Goal: Answer question/provide support

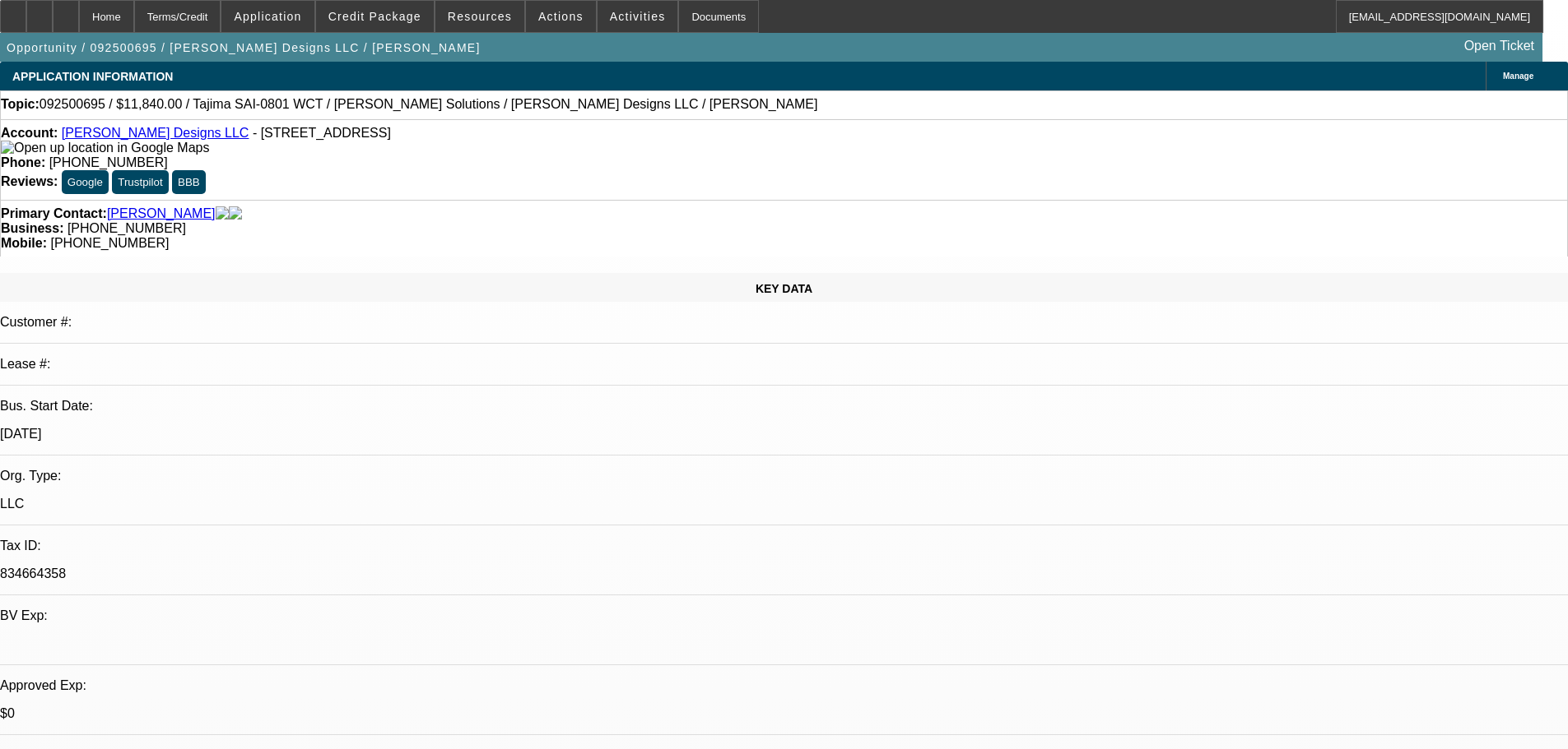
select select "0"
select select "2"
select select "0"
select select "6"
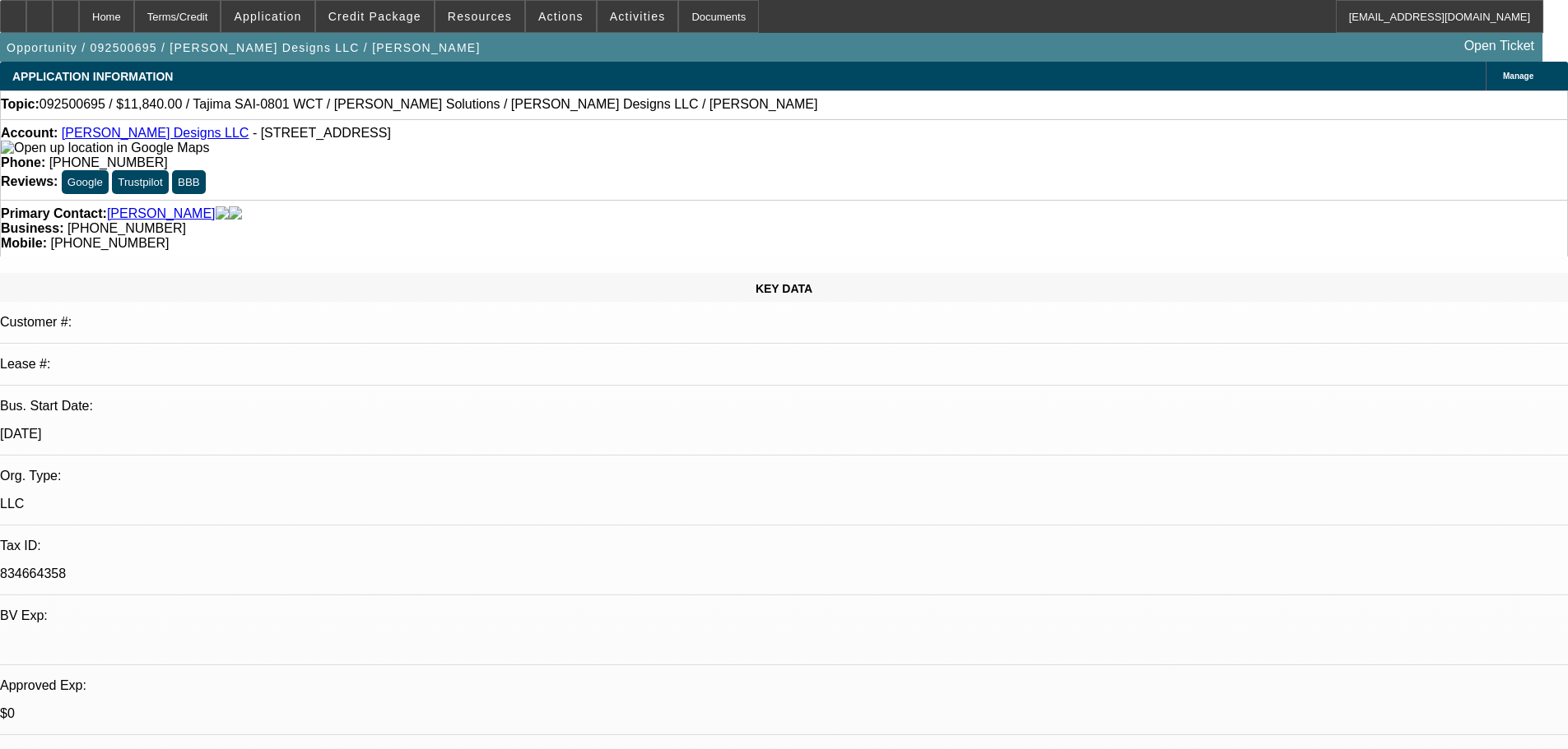
select select "0"
select select "2"
select select "0"
select select "6"
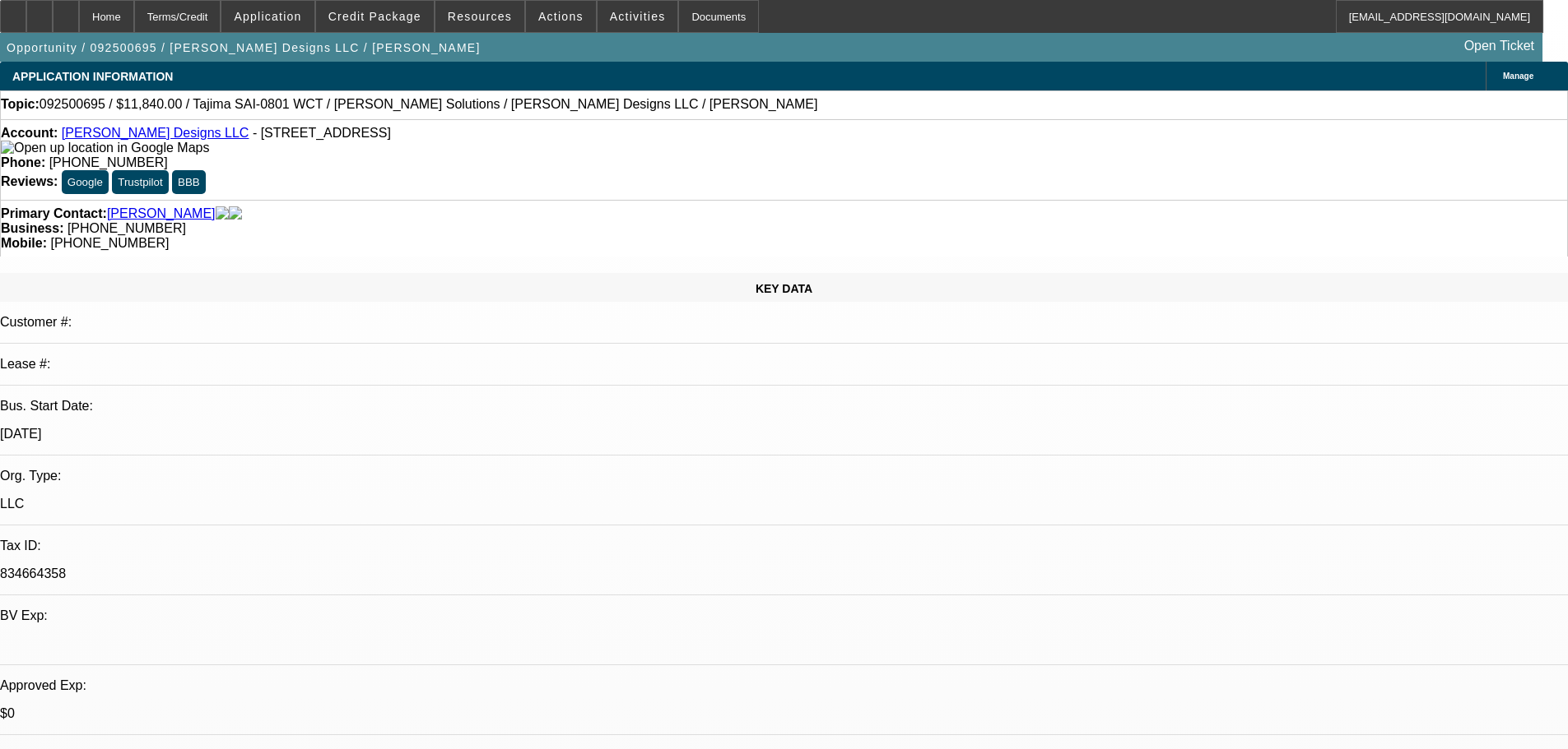
select select "0"
select select "2"
select select "0"
select select "6"
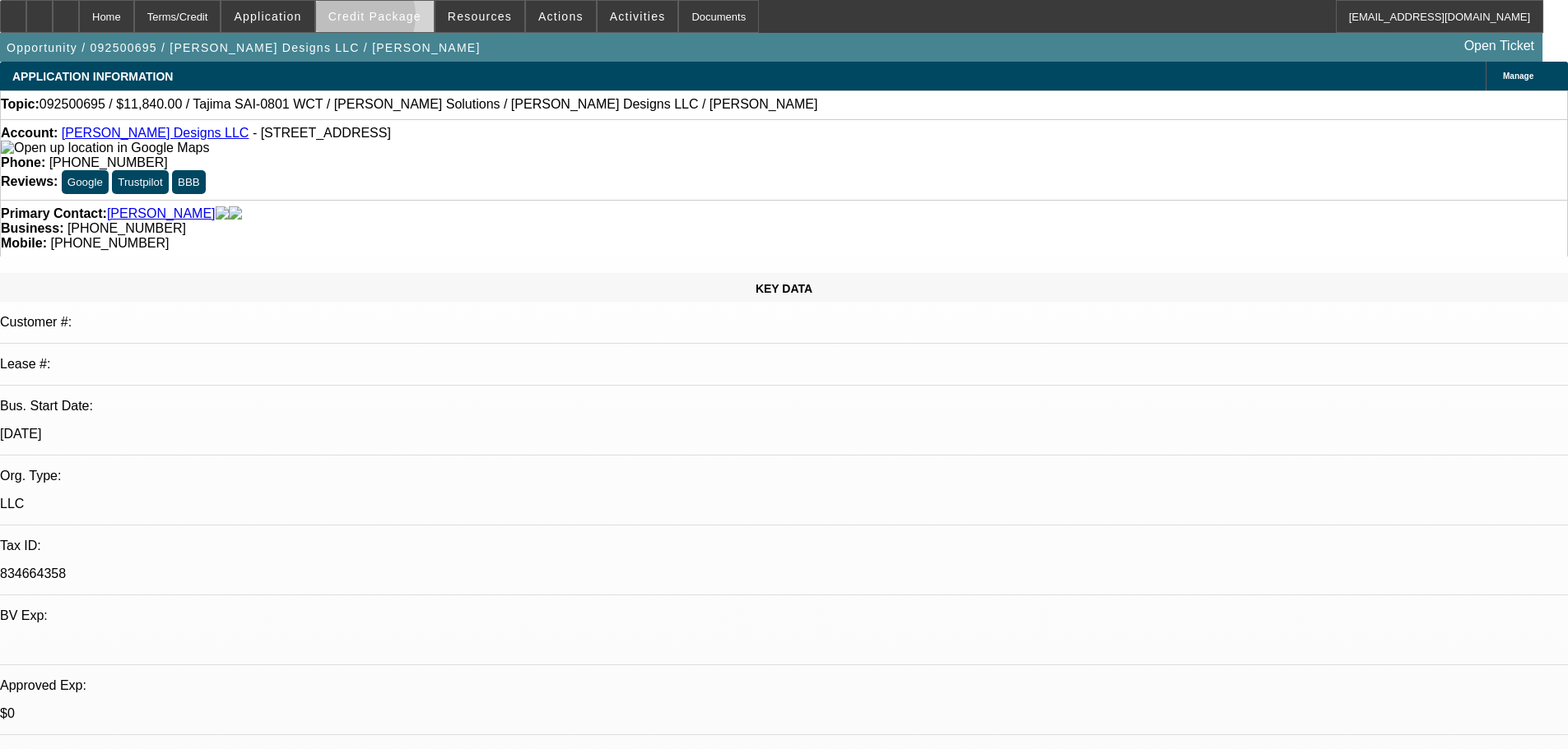
click at [380, 20] on span "Credit Package" at bounding box center [375, 16] width 93 height 13
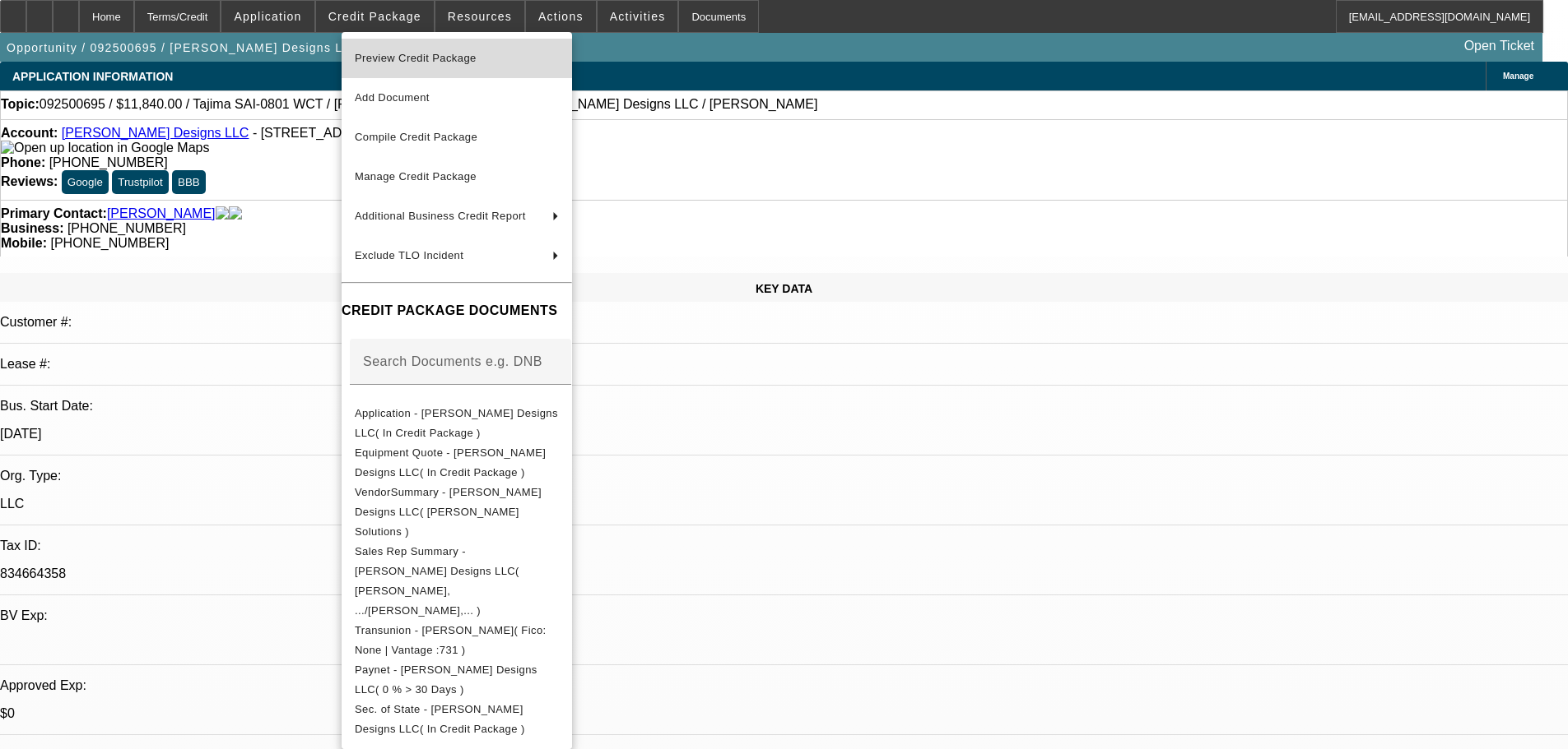
click at [398, 58] on span "Preview Credit Package" at bounding box center [415, 58] width 122 height 12
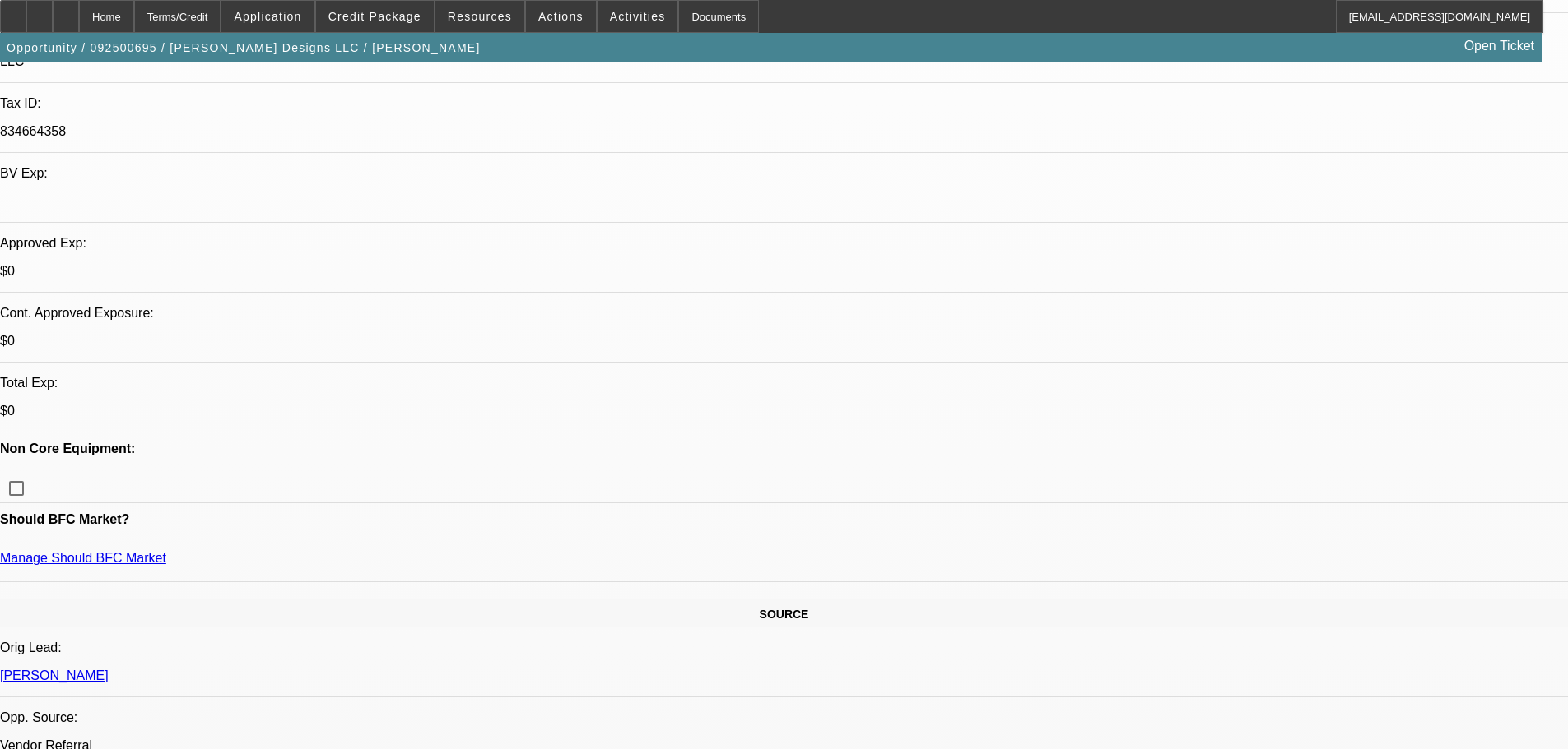
scroll to position [494, 0]
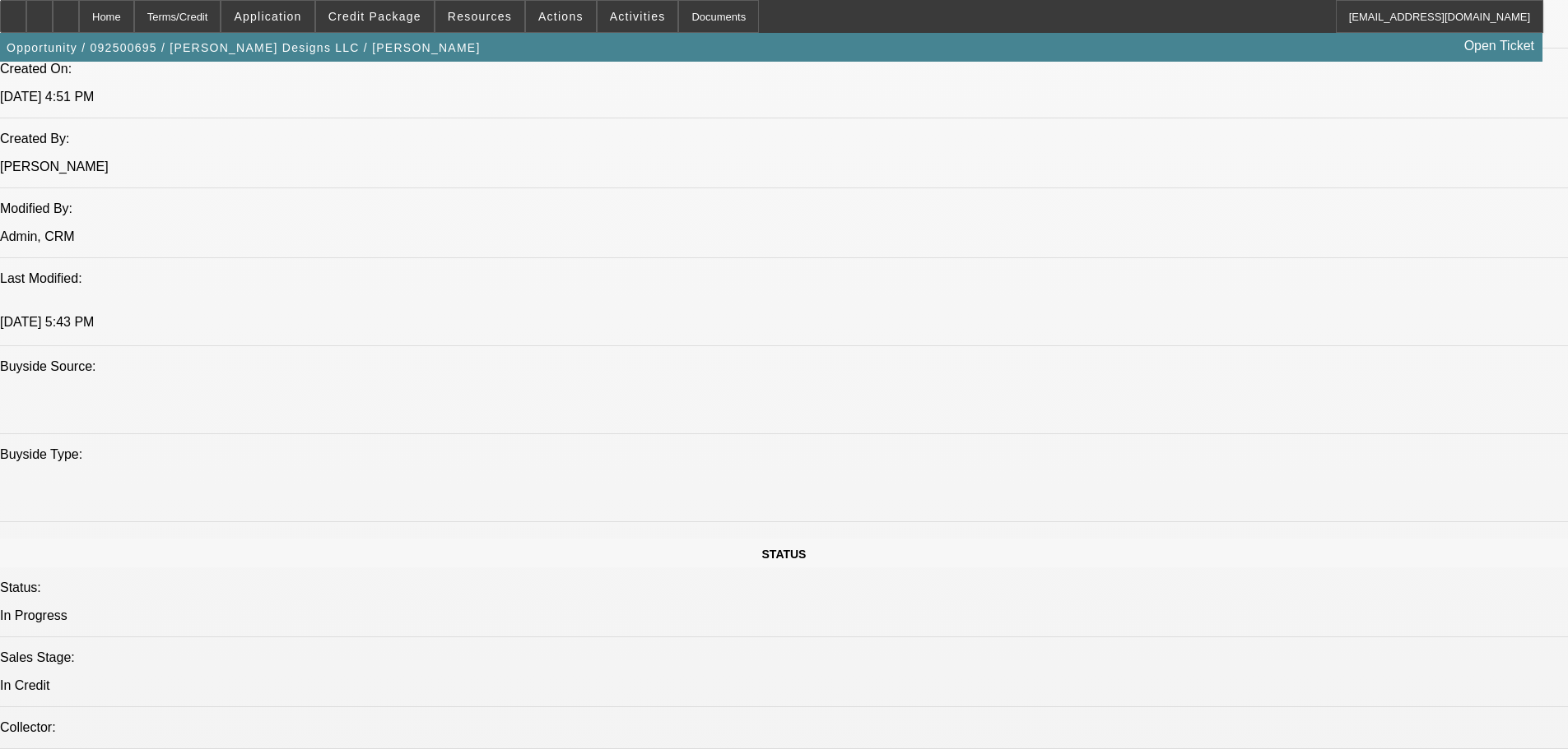
scroll to position [1645, 0]
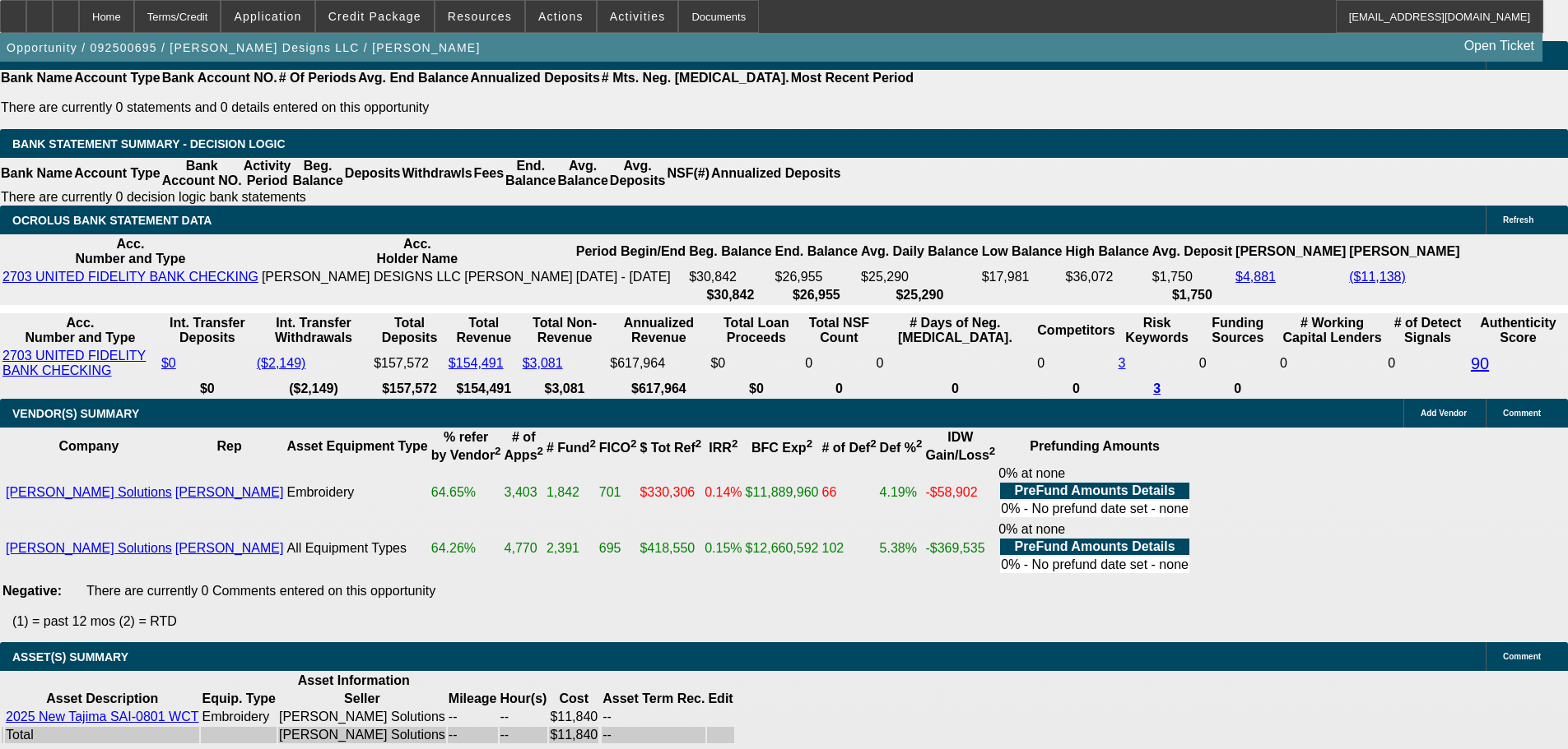
scroll to position [2879, 0]
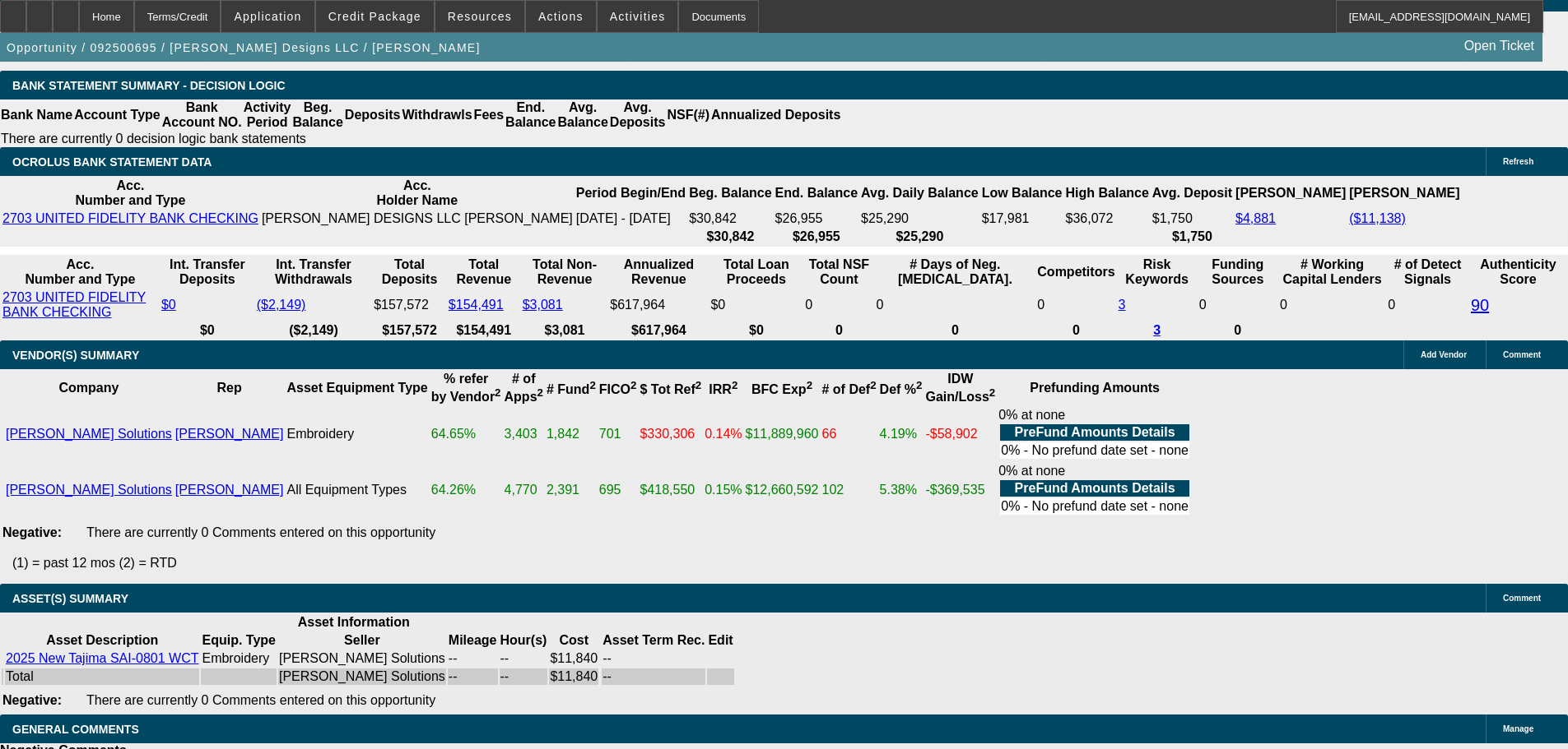
select select "3"
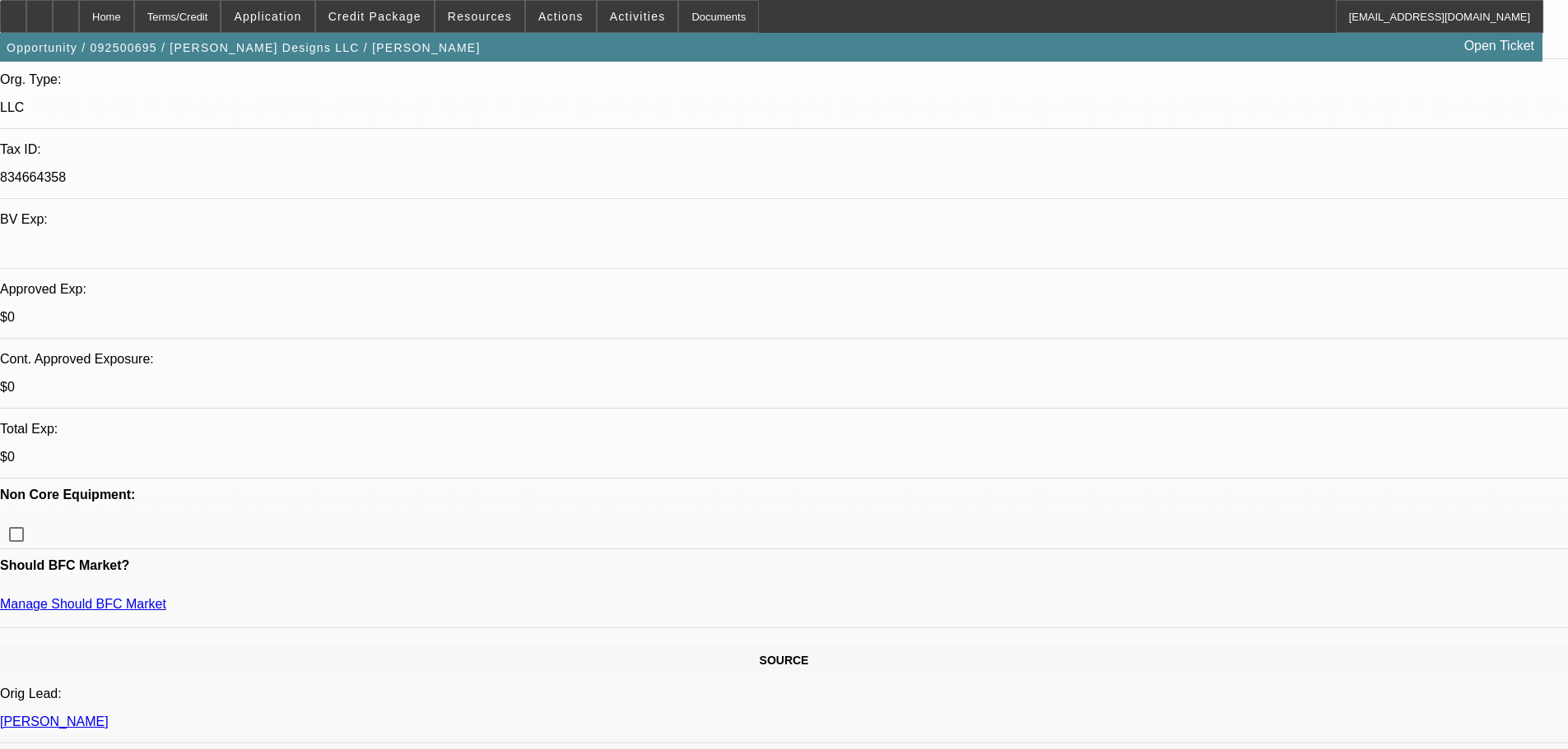
scroll to position [411, 0]
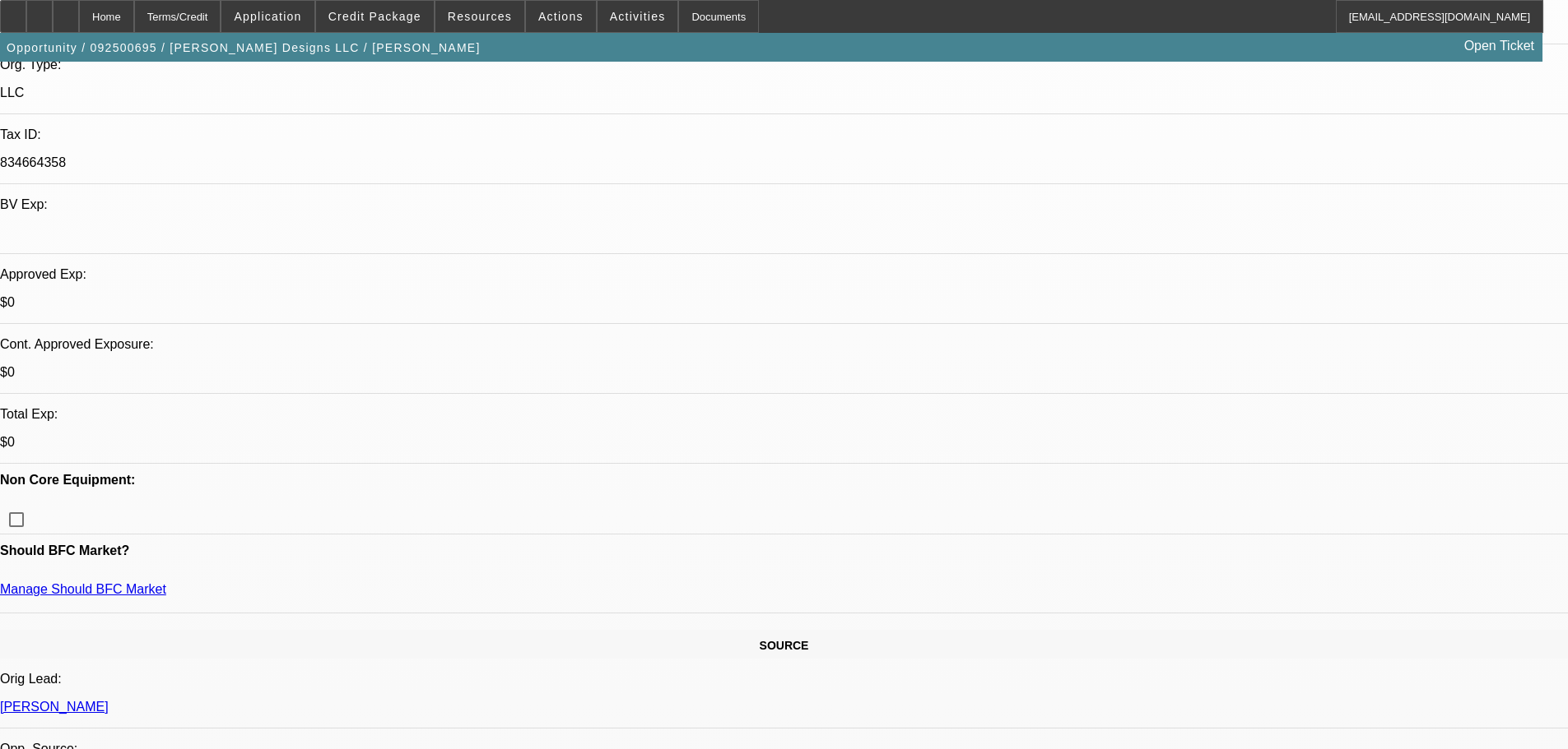
type textarea "DECENT BANKS , 10 YRS IN [GEOGRAPHIC_DATA], OWNS HOME , HIGH REV OWED , NO PRIO…"
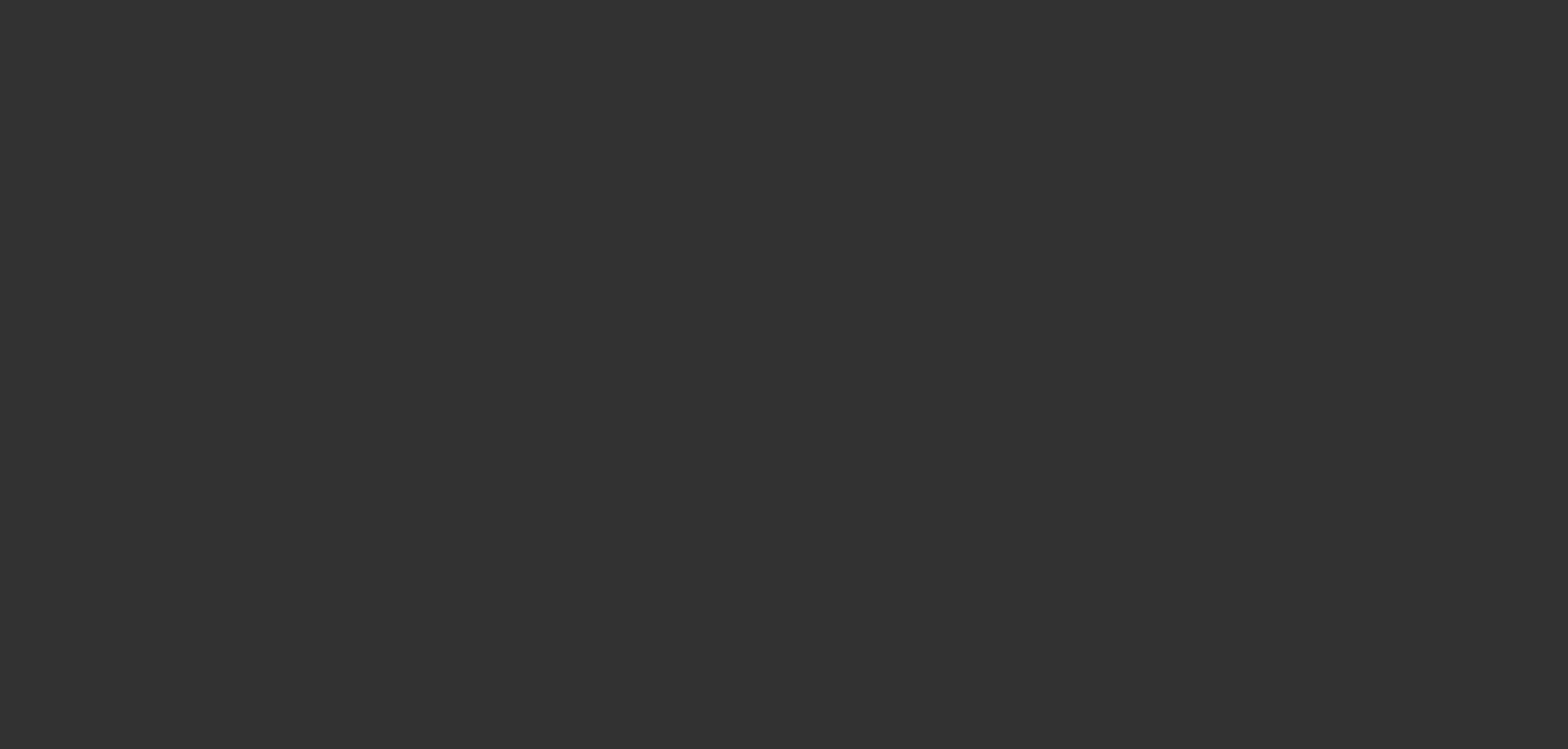
scroll to position [0, 0]
select select "0"
select select "2"
select select "0"
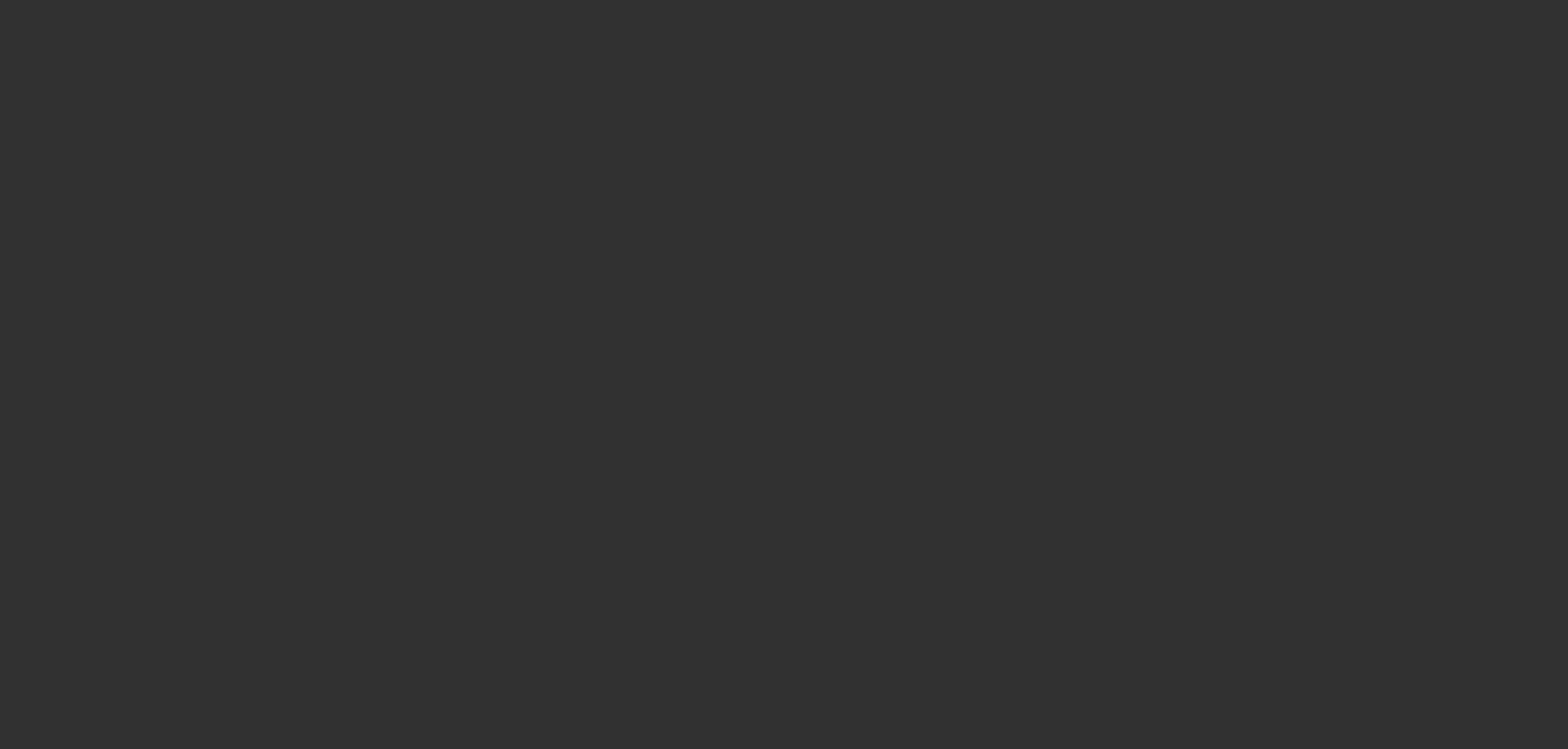
select select "6"
select select "0"
select select "2"
select select "0"
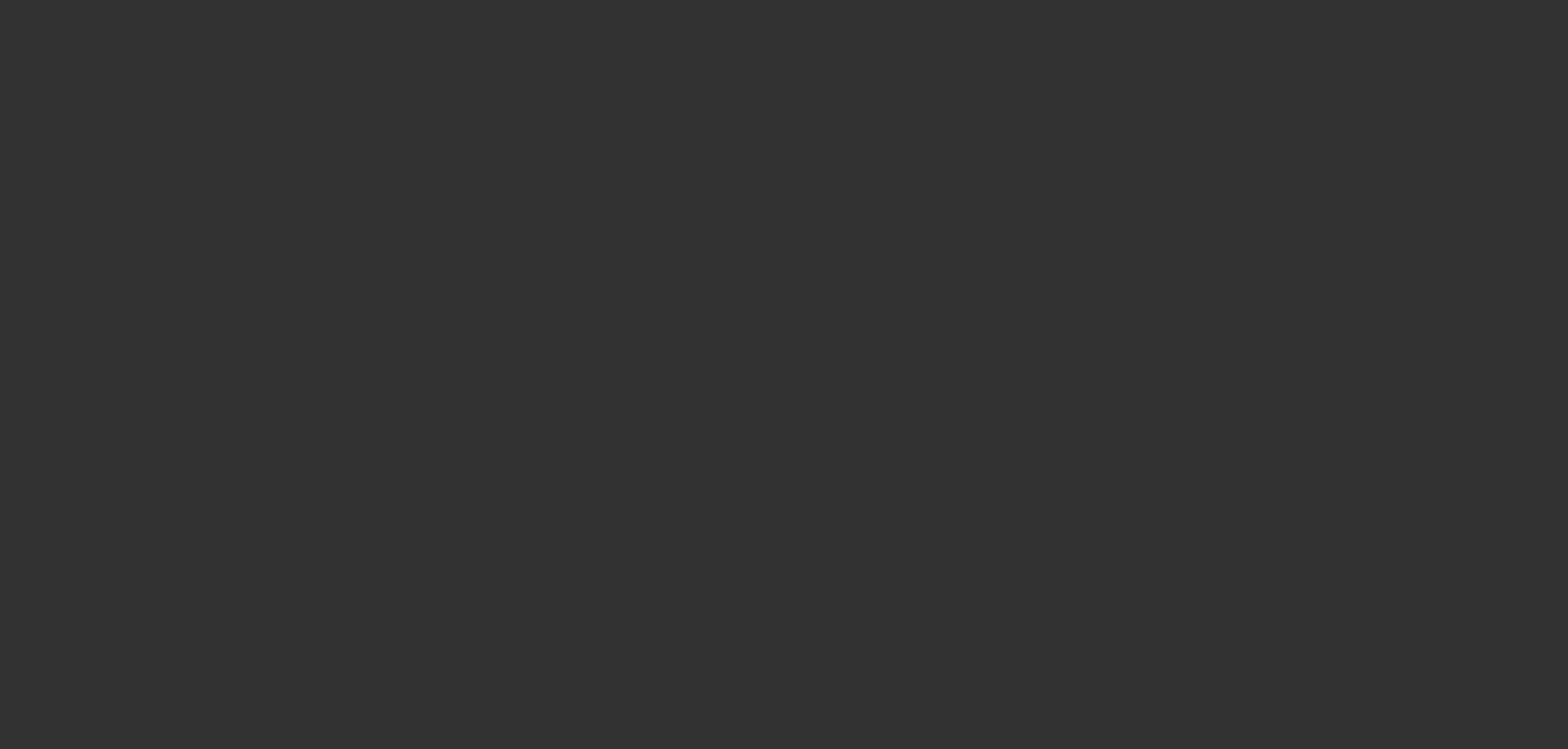
select select "6"
select select "0"
select select "2"
select select "0"
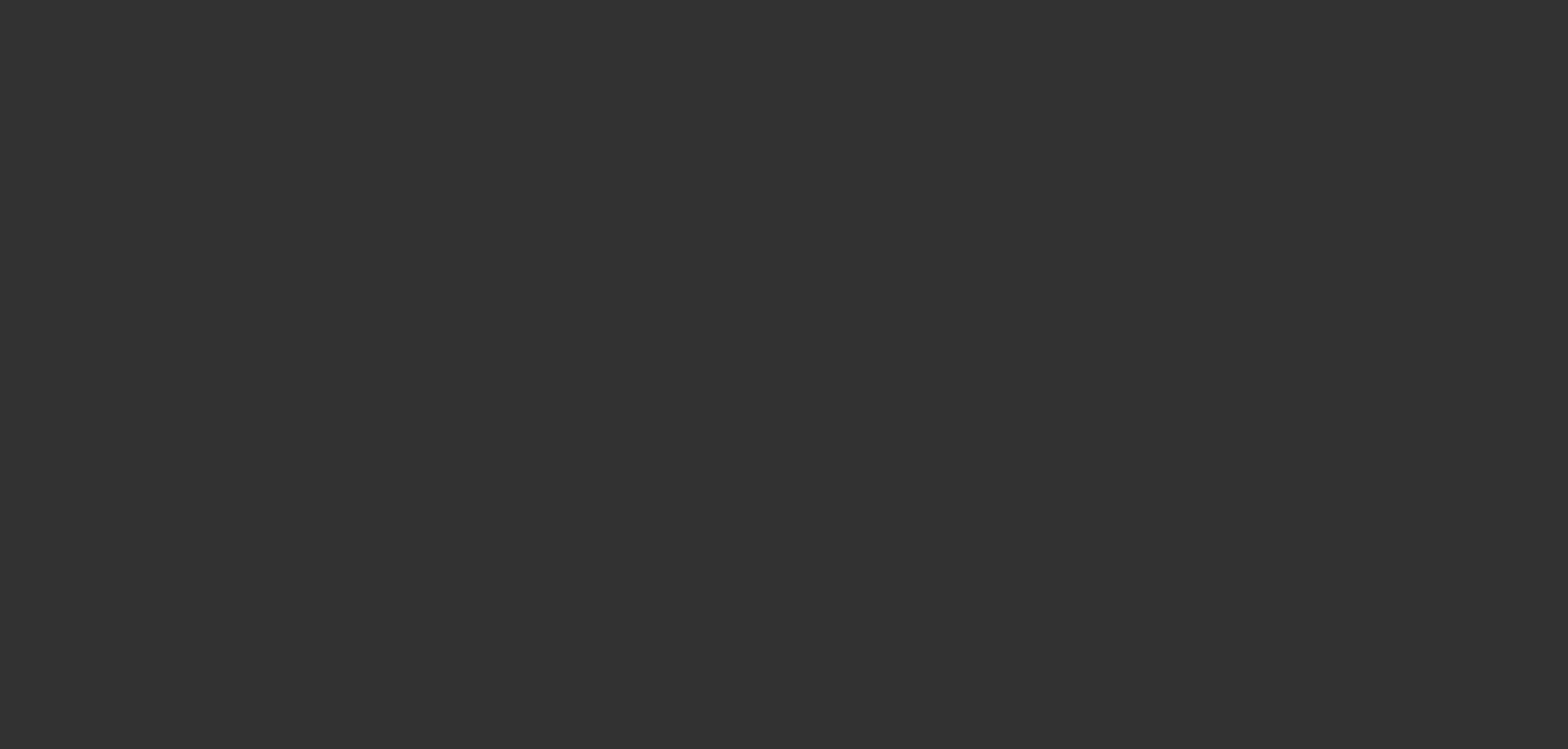
select select "6"
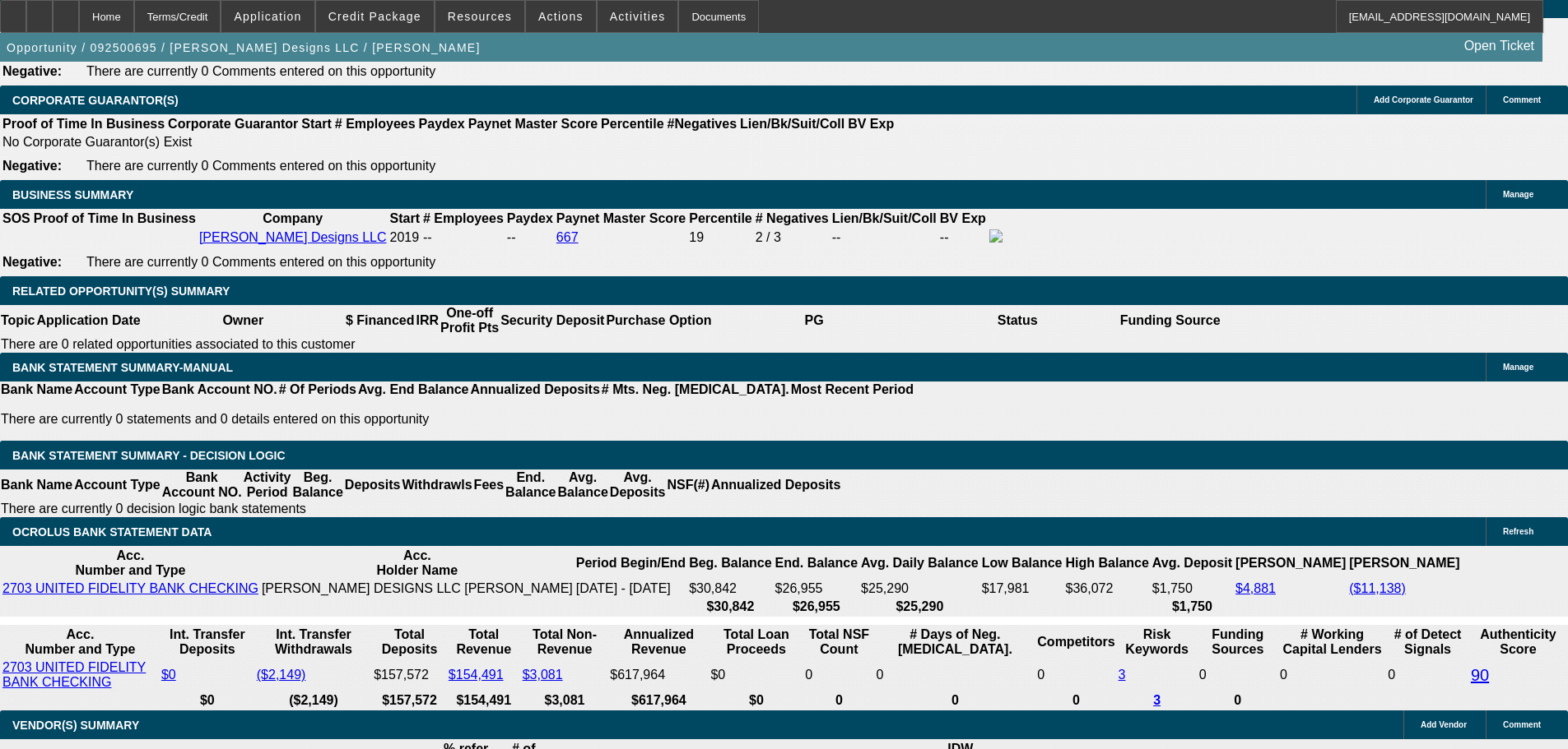
scroll to position [2796, 0]
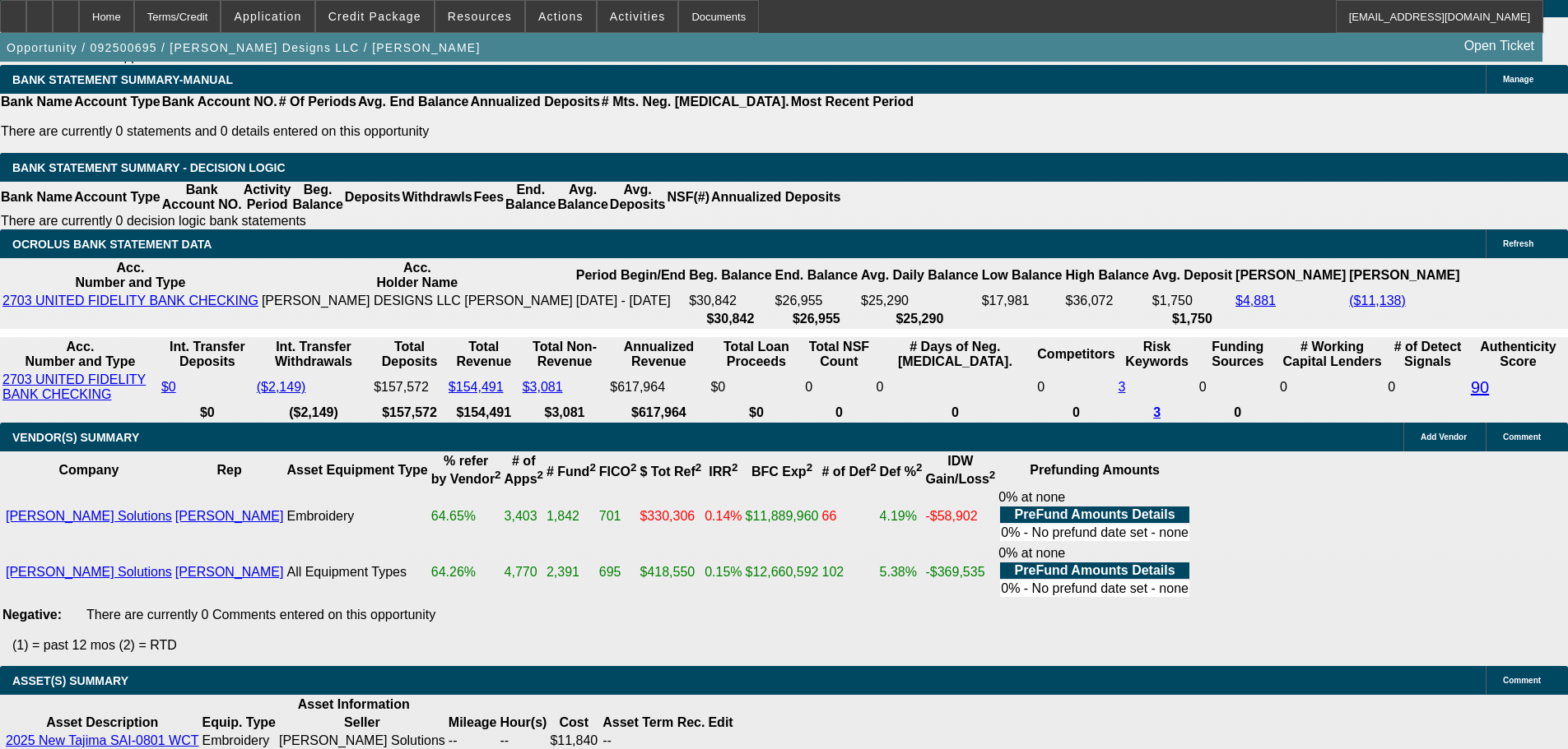
select select "3"
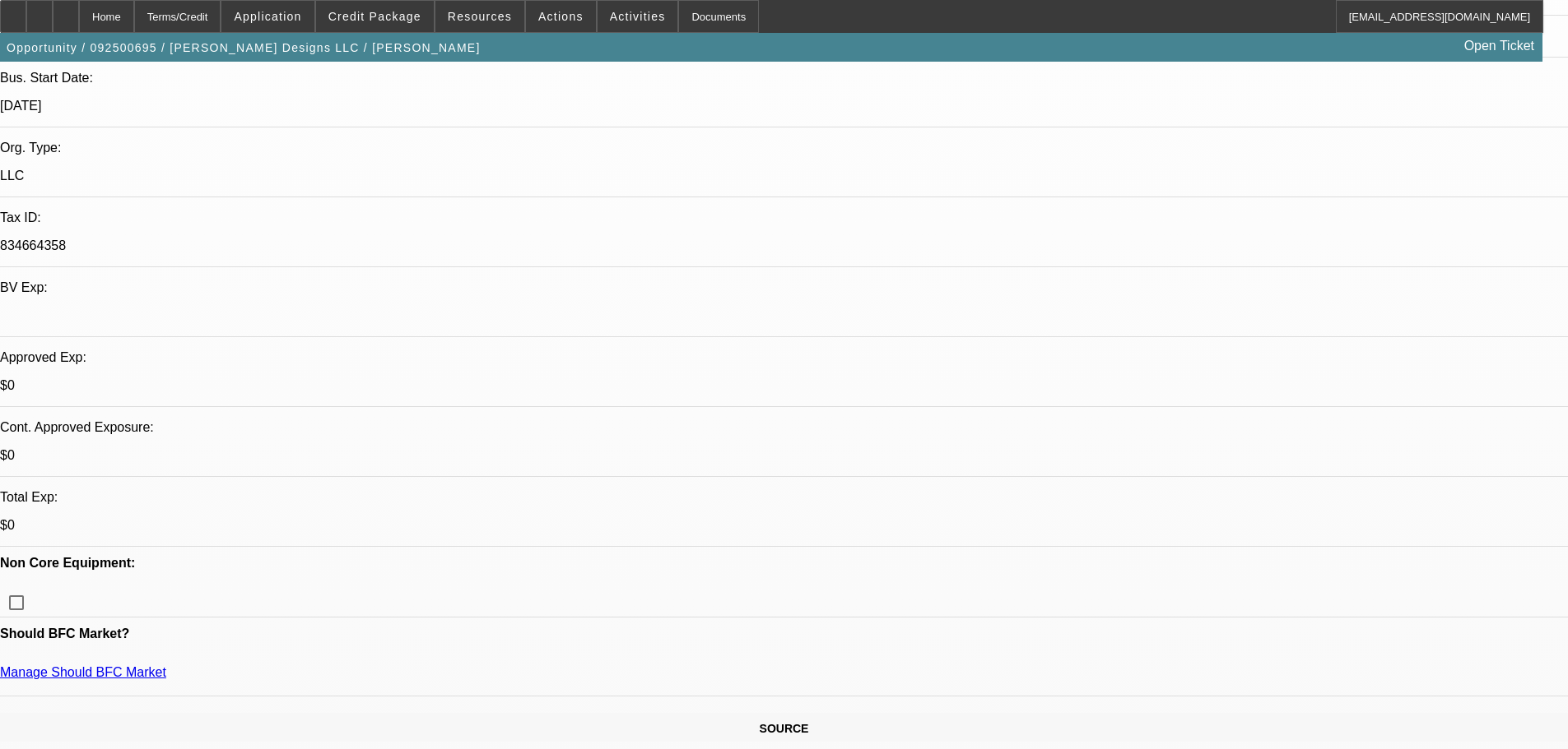
scroll to position [329, 0]
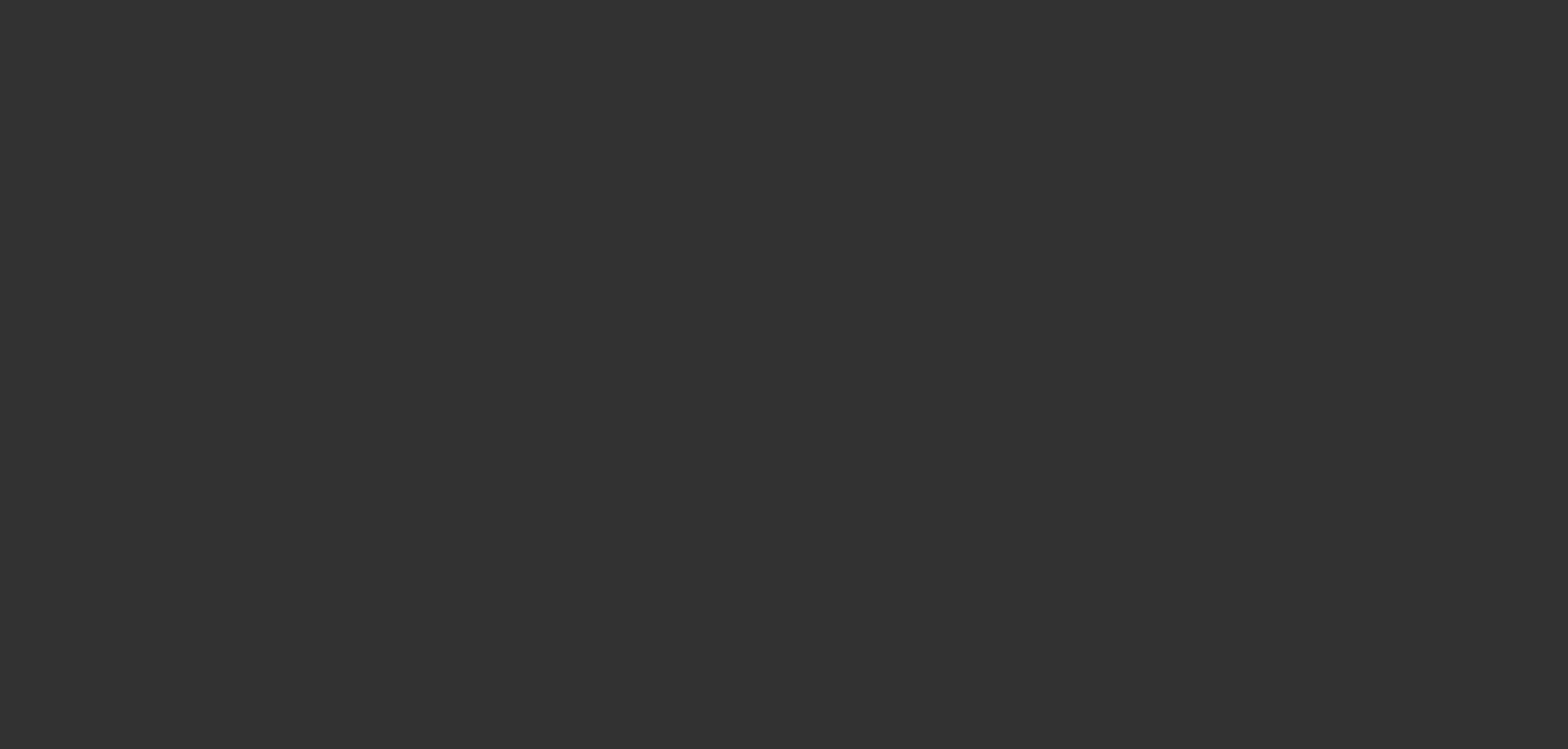
scroll to position [0, 0]
select select "0"
select select "2"
select select "0"
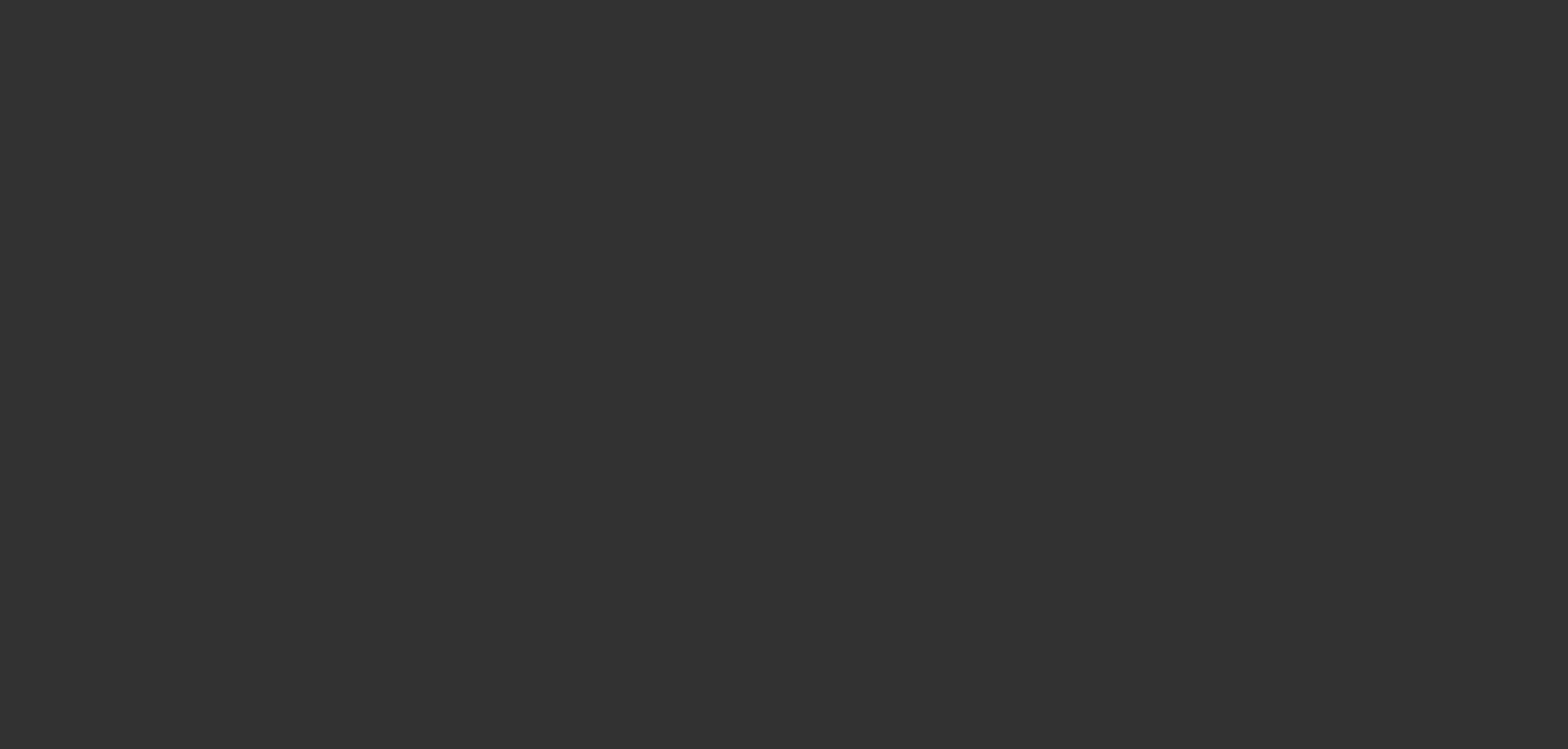
select select "6"
select select "0"
select select "2"
select select "0"
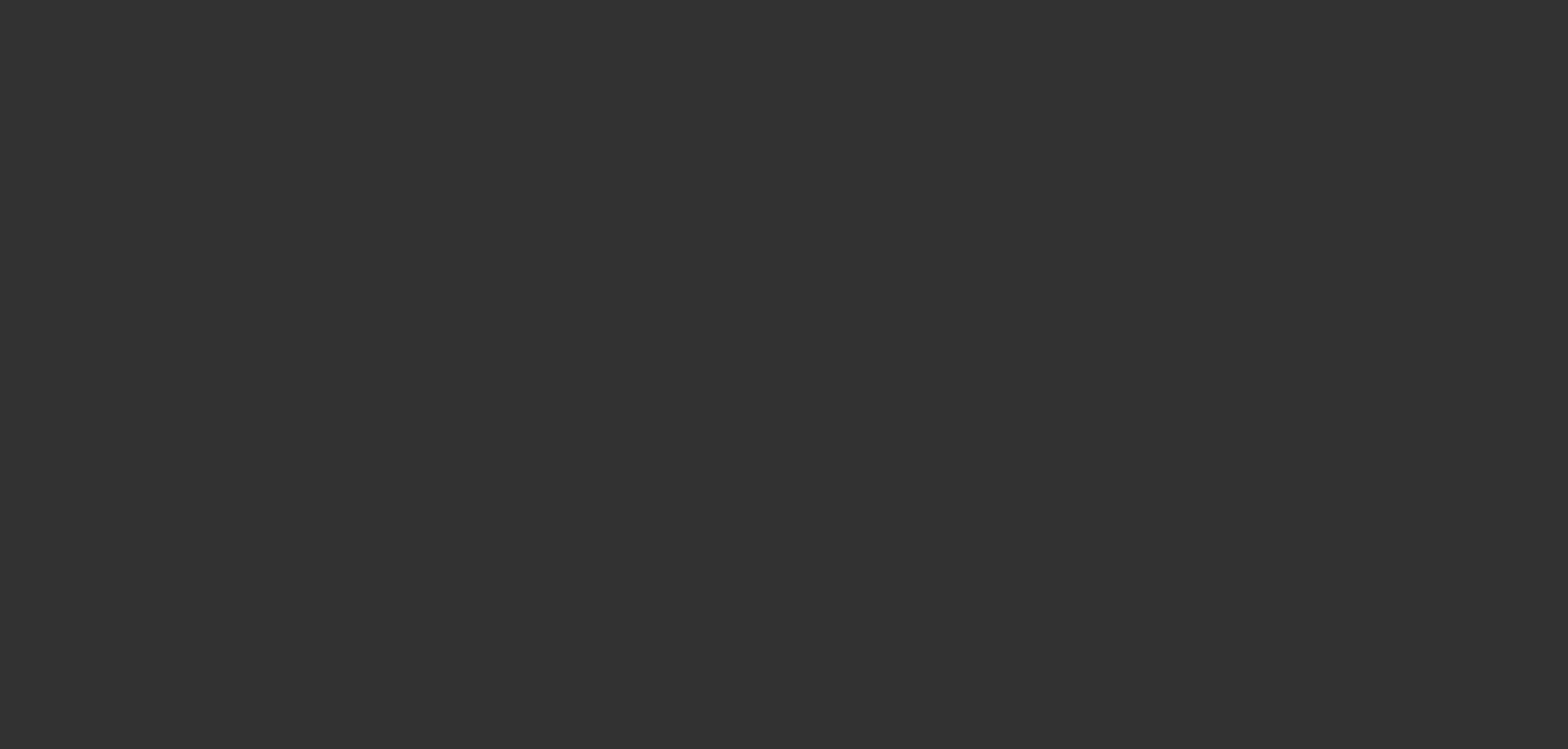
select select "6"
select select "0"
select select "2"
select select "0"
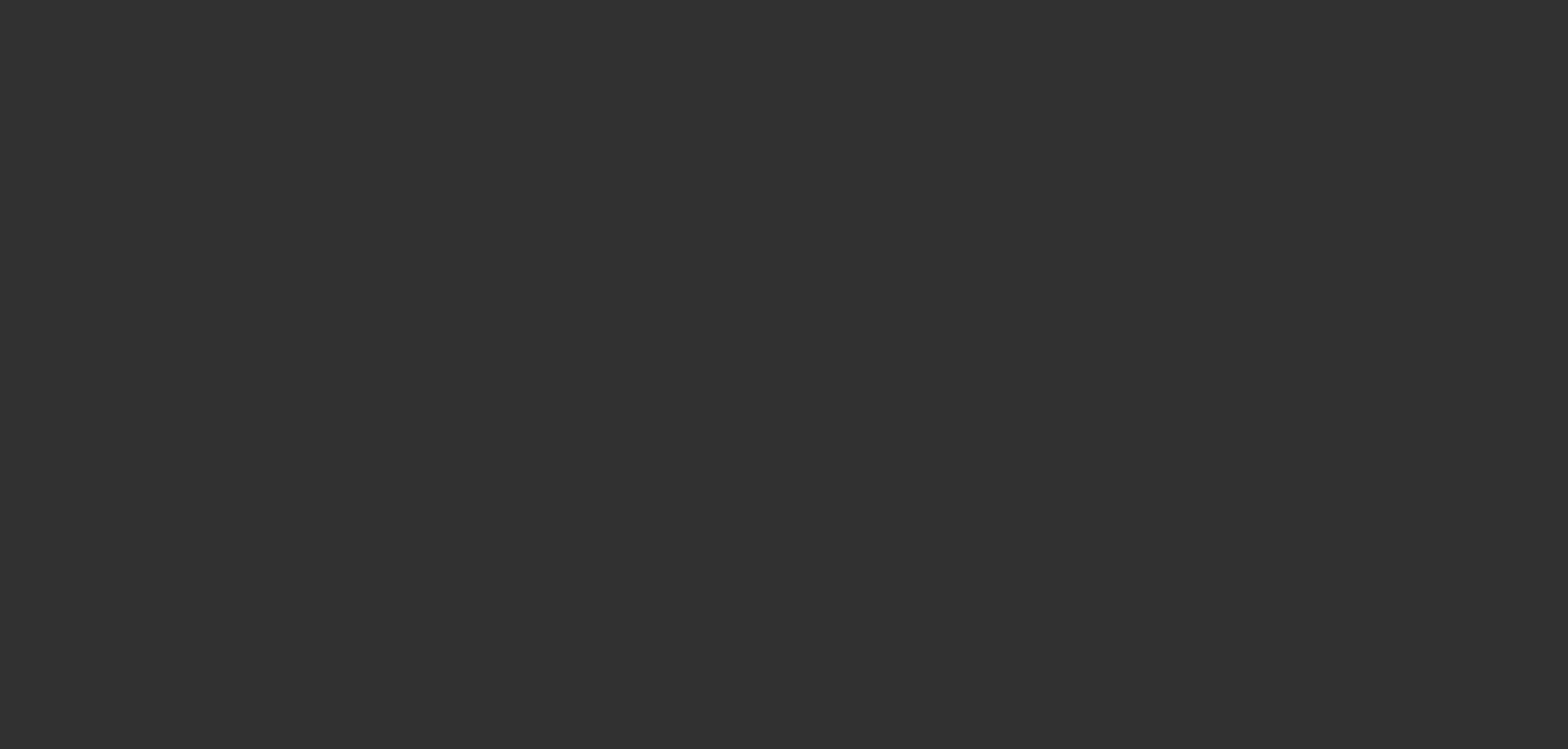
select select "6"
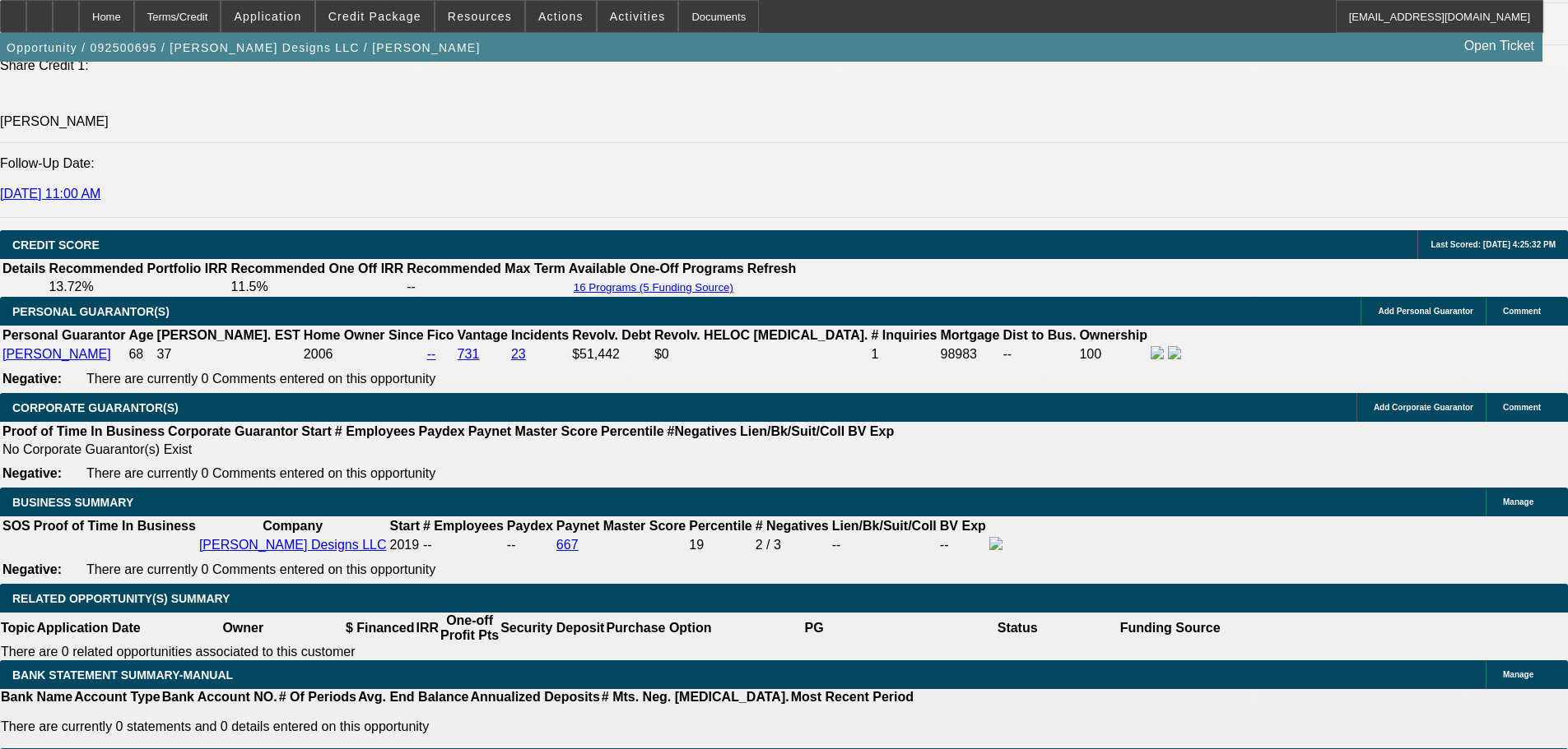
scroll to position [2796, 0]
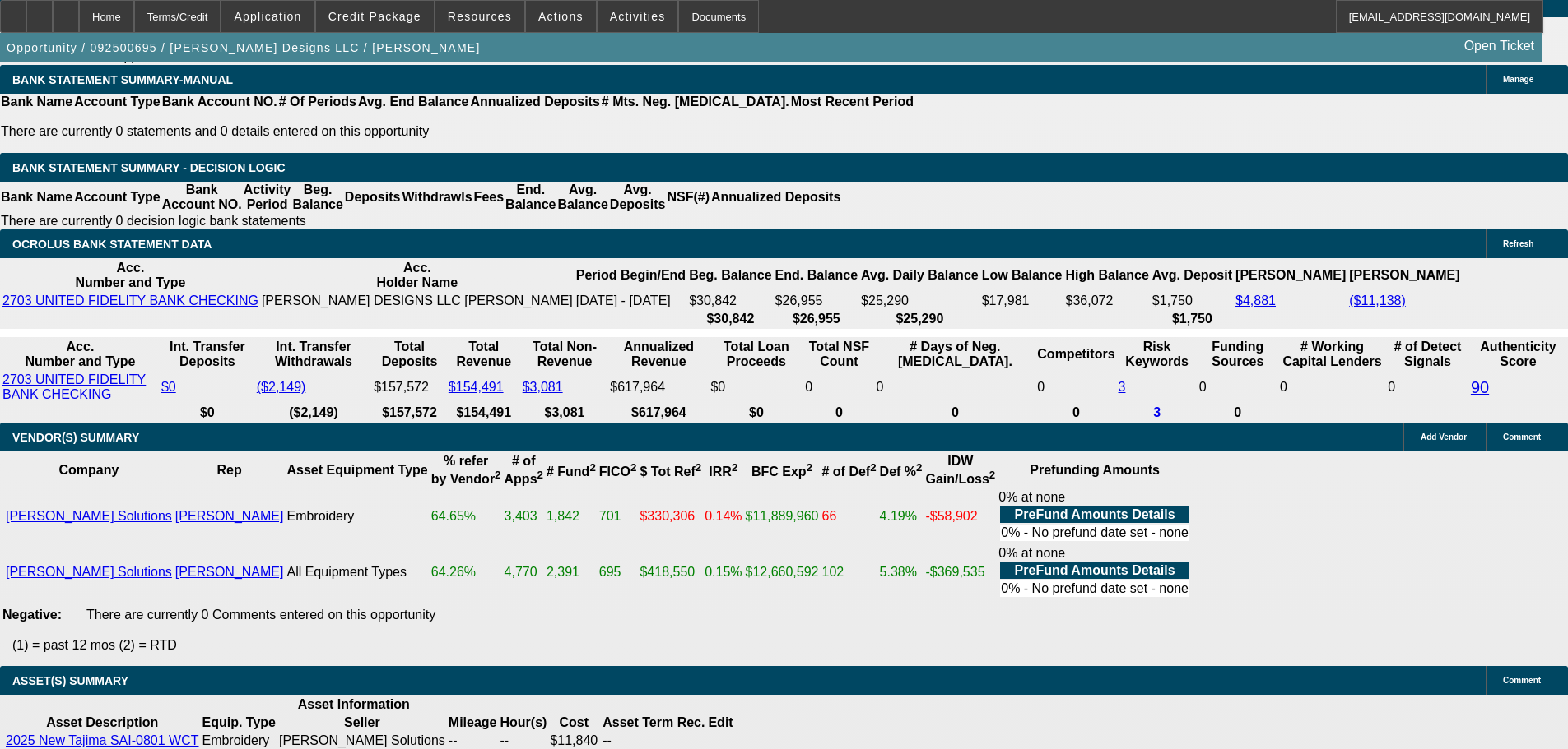
select select "3"
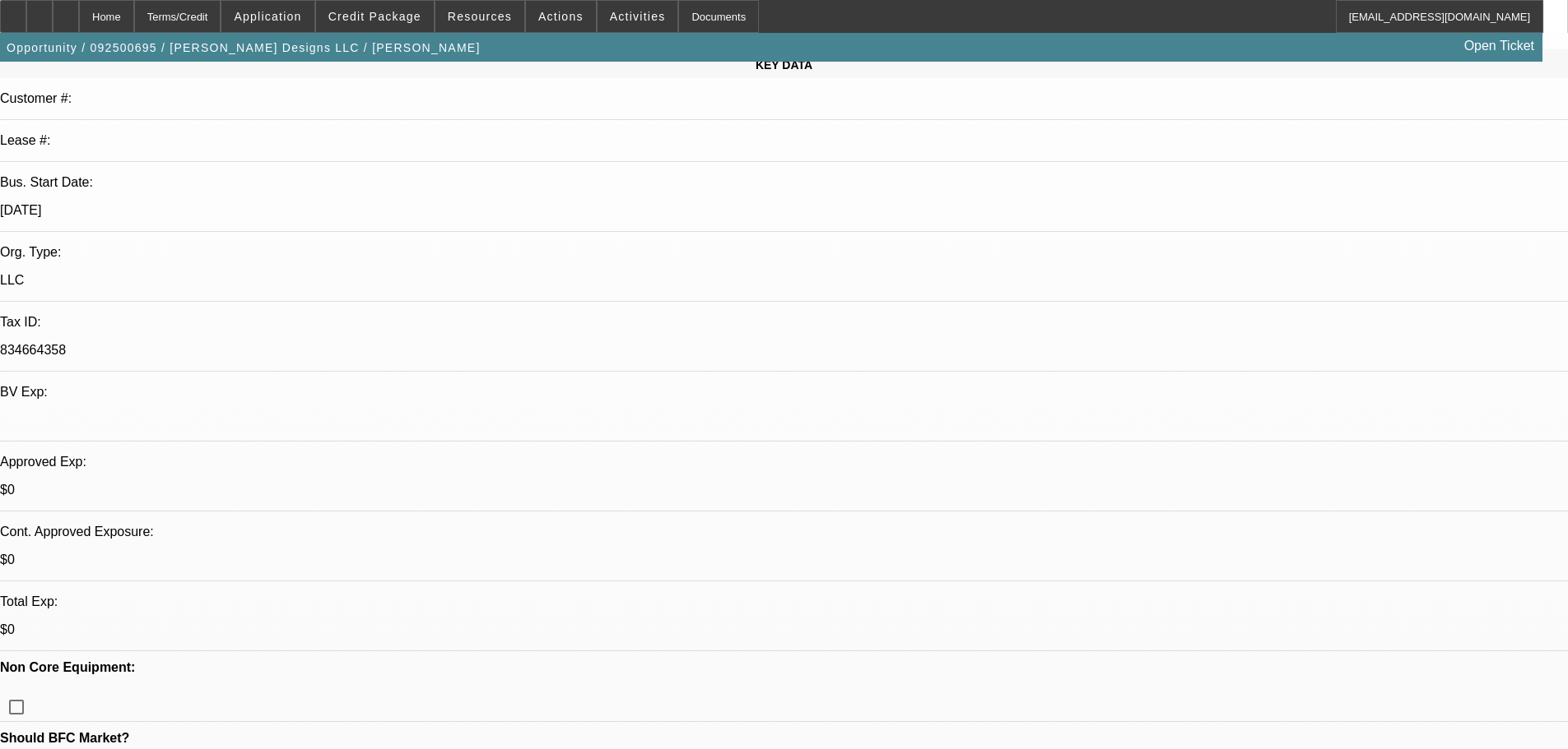
scroll to position [247, 0]
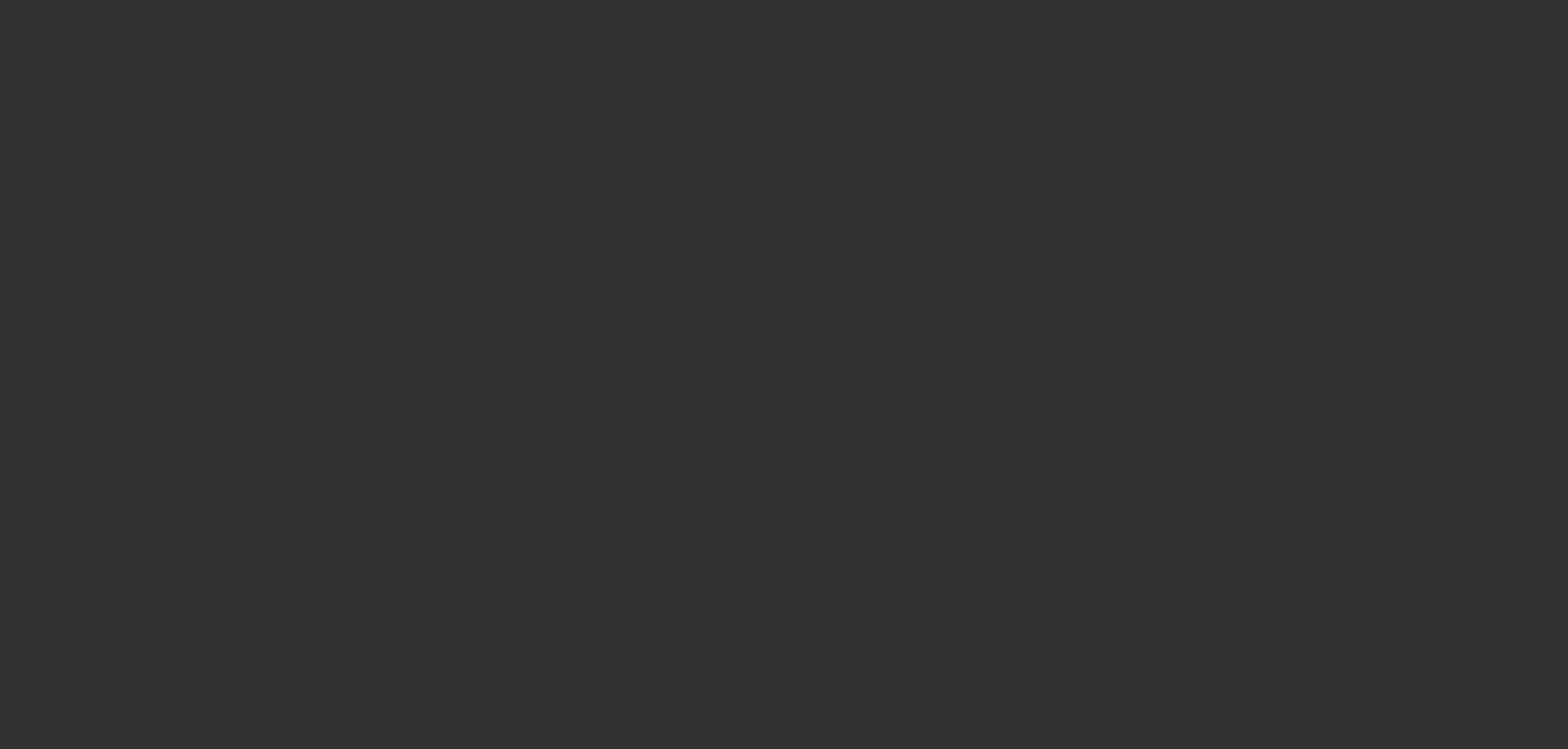
scroll to position [0, 0]
select select "0"
select select "2"
select select "0"
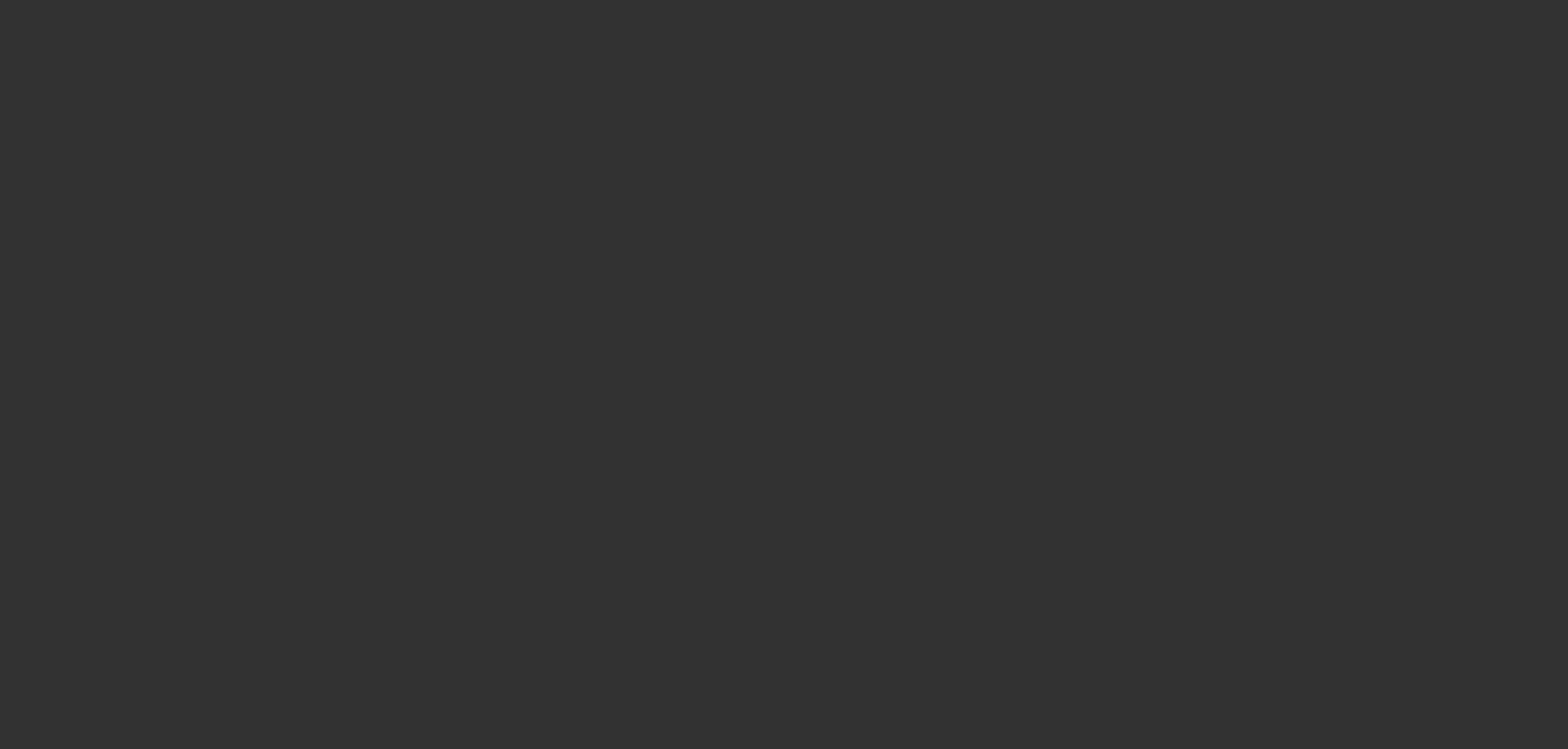
select select "6"
select select "0"
select select "2"
select select "0"
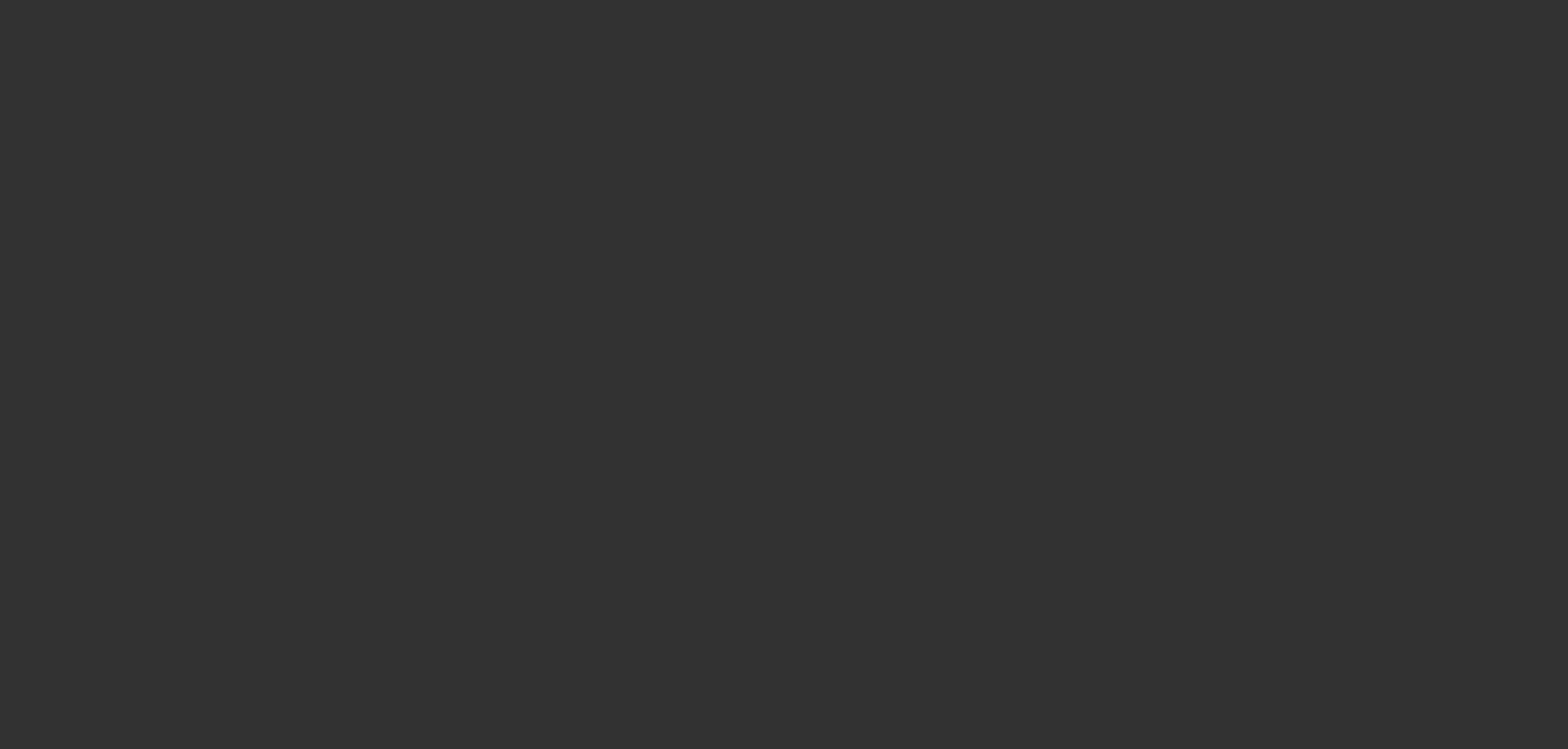
select select "6"
select select "0"
select select "2"
select select "0"
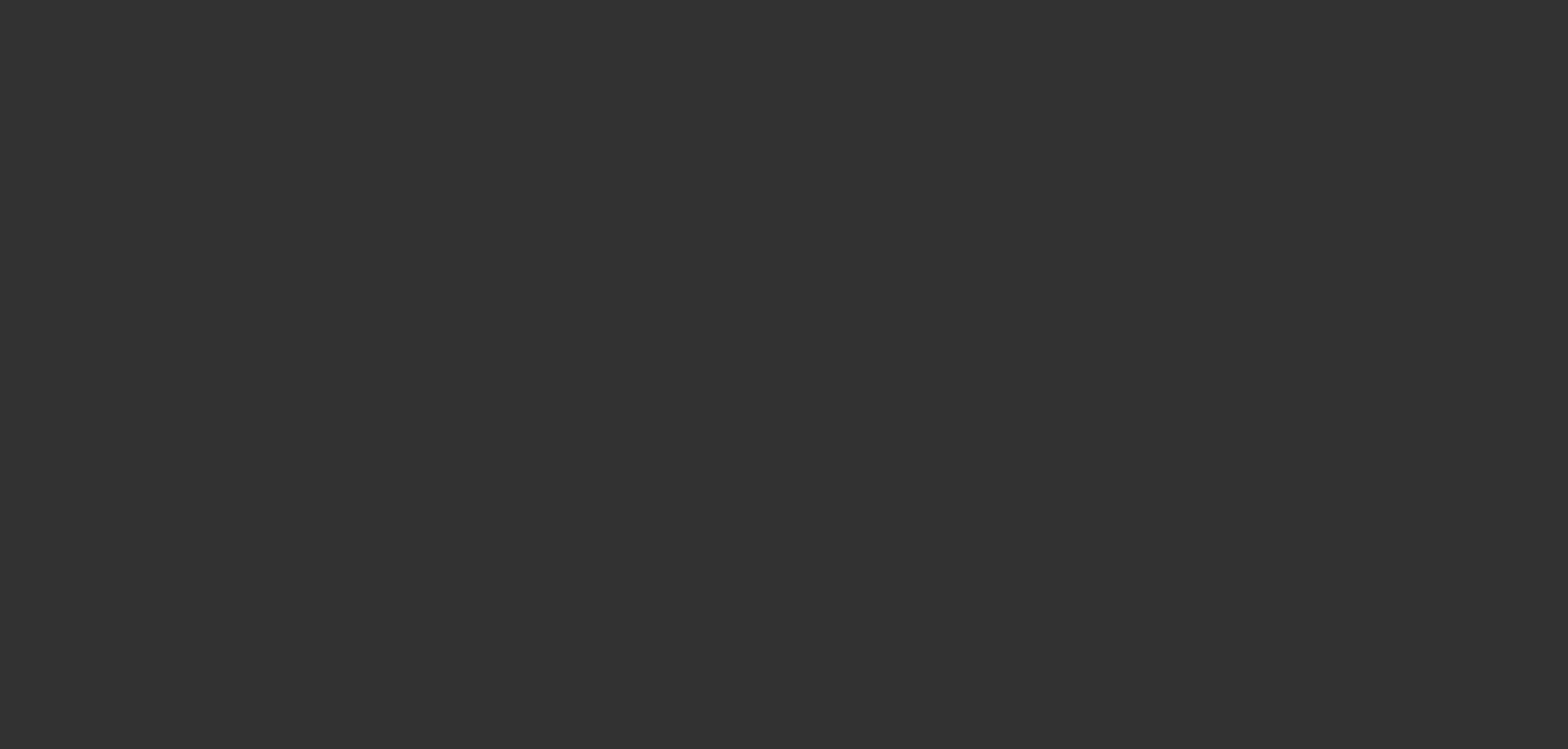
select select "6"
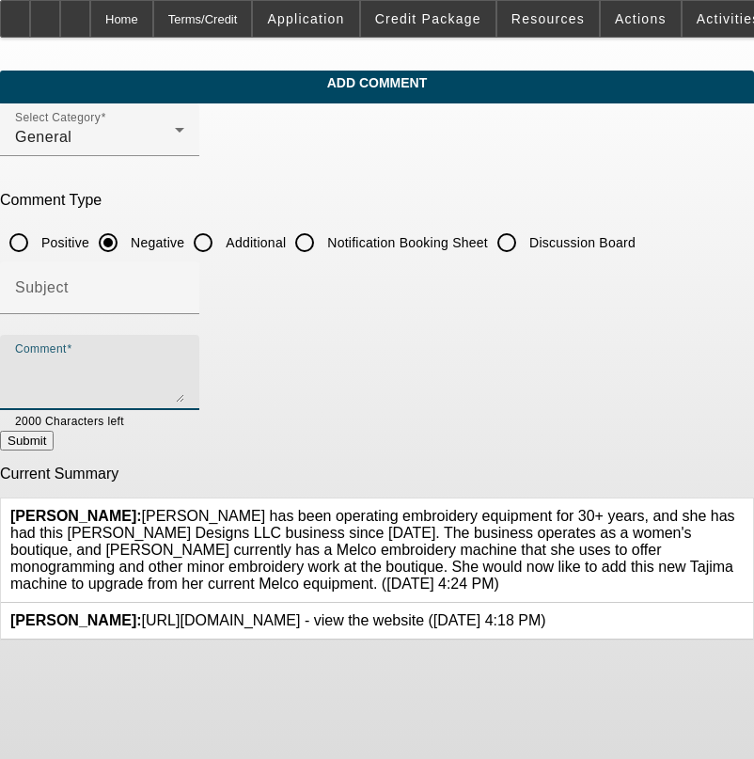
click at [184, 362] on textarea "Comment" at bounding box center [99, 379] width 169 height 45
click at [184, 367] on textarea "OWES $51,000 REV DEBT, 470,000 AUTO LOANS" at bounding box center [99, 379] width 169 height 45
click at [184, 368] on textarea "OWES $51,000 REV DEBT, $70,000 AUTO LOANS" at bounding box center [99, 379] width 169 height 45
click at [184, 368] on textarea "OWES $51,000 REV DEBT, $70,000 AUTO LOANS, NO BORROWING NOTED AS PAYNET IS A C/…" at bounding box center [99, 379] width 169 height 45
click at [104, 390] on textarea "OWES $51,000 REV DEBT, $70,000 AUTO LOANS, NO BORROWING NOTED AS PAYNET IS A C/…" at bounding box center [99, 379] width 169 height 45
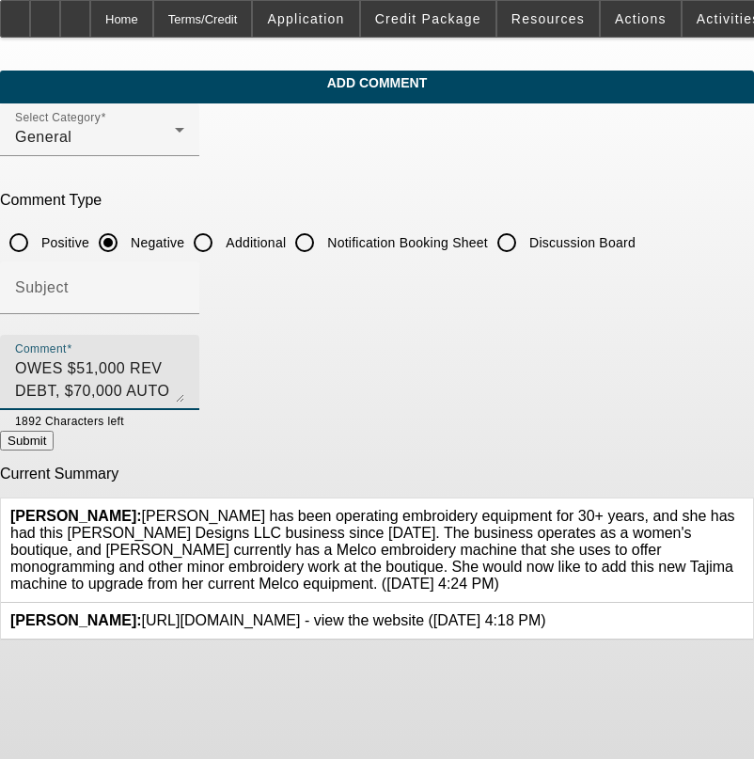
type textarea "OWES $51,000 REV DEBT, $70,000 AUTO LOANS, NO BORROWING NOTED AS PAYNET IS A C/…"
click at [54, 438] on button "Submit" at bounding box center [27, 440] width 54 height 20
